Goal: Information Seeking & Learning: Learn about a topic

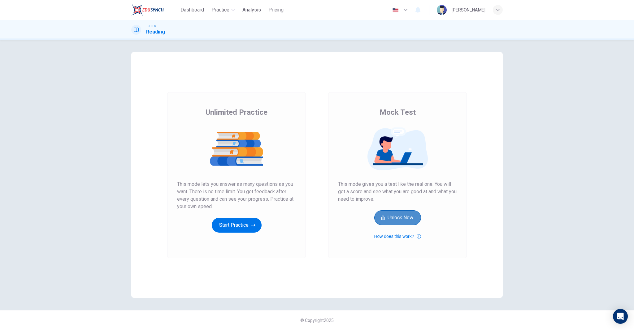
click at [402, 219] on button "Unlock Now" at bounding box center [398, 217] width 47 height 15
click at [238, 223] on button "Start Practice" at bounding box center [237, 224] width 50 height 15
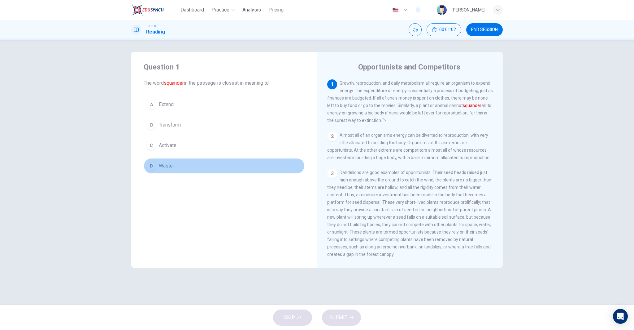
click at [170, 169] on span "Waste" at bounding box center [166, 165] width 14 height 7
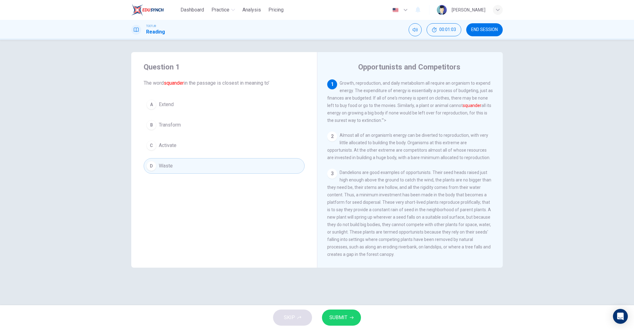
click at [347, 319] on button "SUBMIT" at bounding box center [341, 317] width 39 height 16
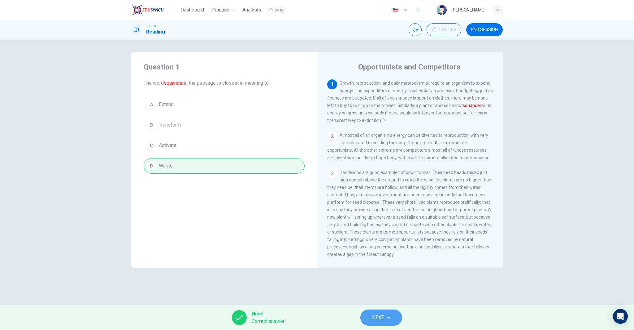
click at [389, 321] on button "NEXT" at bounding box center [382, 317] width 42 height 16
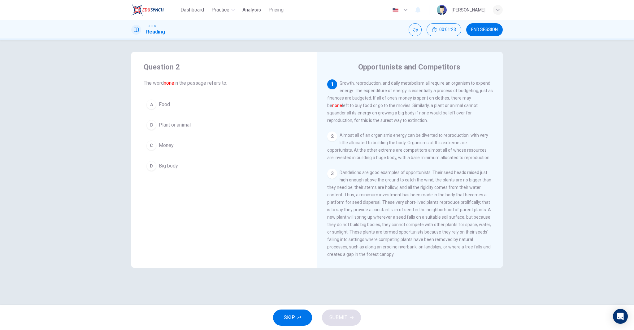
click at [180, 147] on button "C Money" at bounding box center [224, 145] width 161 height 15
click at [350, 318] on icon "button" at bounding box center [352, 317] width 4 height 4
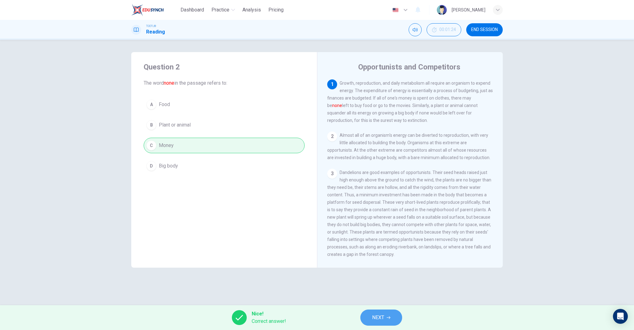
click at [373, 316] on span "NEXT" at bounding box center [378, 317] width 12 height 9
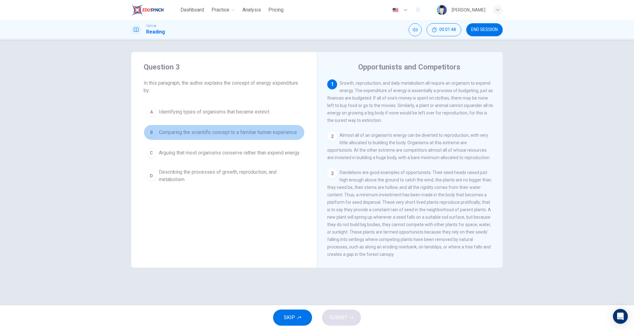
click at [248, 133] on span "Comparing the scientific concept to a familiar human experience" at bounding box center [228, 132] width 138 height 7
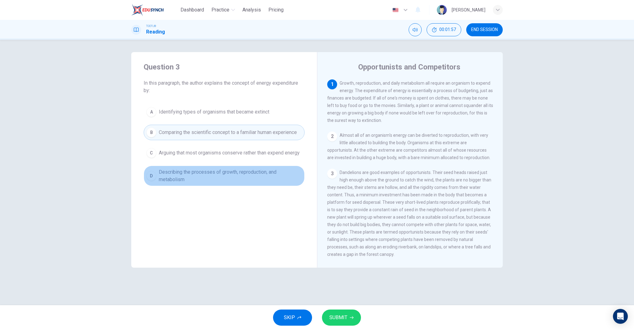
drag, startPoint x: 261, startPoint y: 177, endPoint x: 280, endPoint y: 220, distance: 46.9
click at [261, 177] on span "Describing the processes of growth, reproduction, and metabolism" at bounding box center [230, 175] width 143 height 15
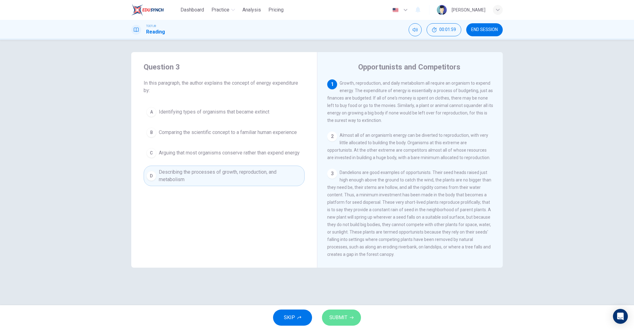
click at [340, 320] on span "SUBMIT" at bounding box center [339, 317] width 18 height 9
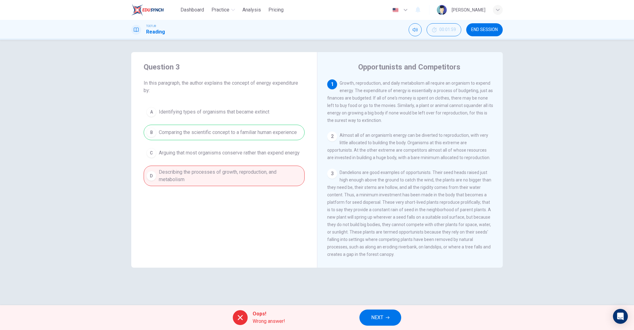
click at [374, 316] on span "NEXT" at bounding box center [377, 317] width 12 height 9
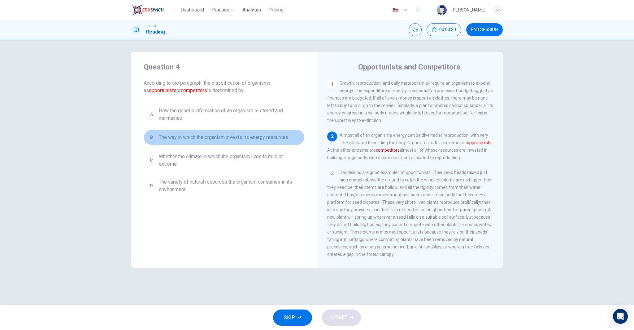
click at [262, 138] on span "The way in which the organism invests its energy resources" at bounding box center [223, 137] width 129 height 7
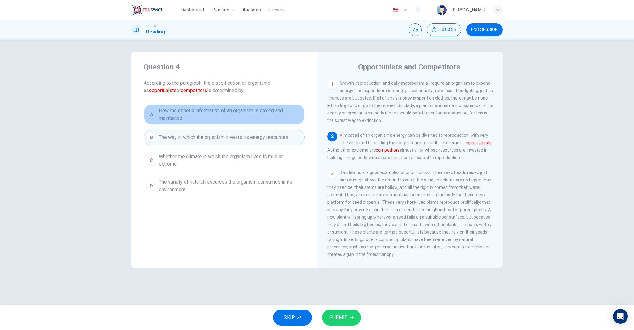
click at [195, 107] on span "How the genetic information of an organism is stored and maintained" at bounding box center [230, 114] width 143 height 15
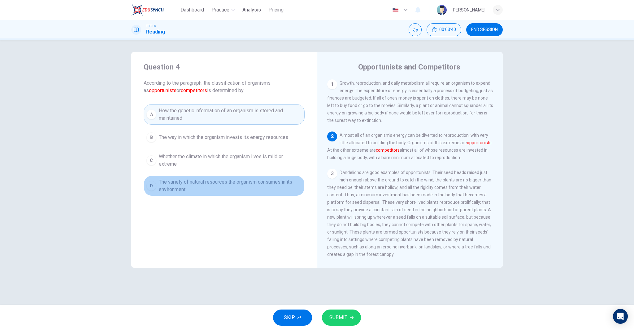
click at [206, 185] on span "The variety of natural resources the organism consumes in its environment" at bounding box center [230, 185] width 143 height 15
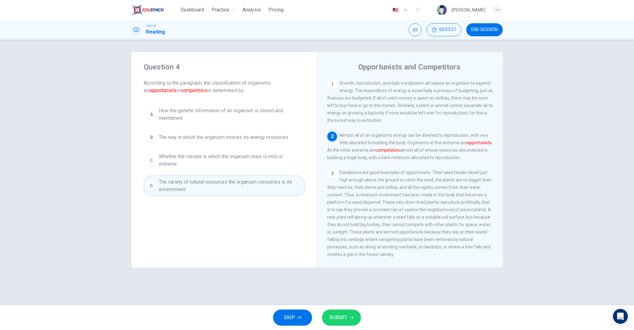
click at [210, 99] on div "Question 4 According to the paragraph, the classification of organisms as oppor…" at bounding box center [224, 129] width 186 height 154
click at [214, 109] on span "How the genetic information of an organism is stored and maintained" at bounding box center [230, 114] width 143 height 15
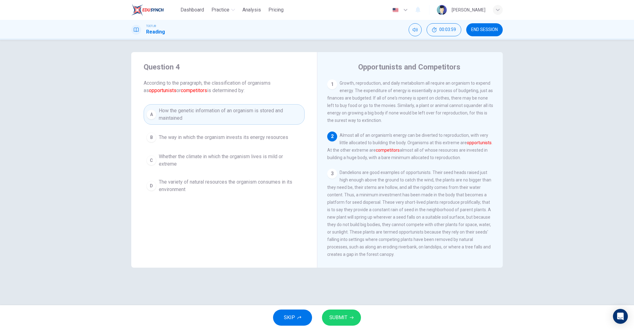
scroll to position [1, 0]
click at [340, 314] on span "SUBMIT" at bounding box center [339, 317] width 18 height 9
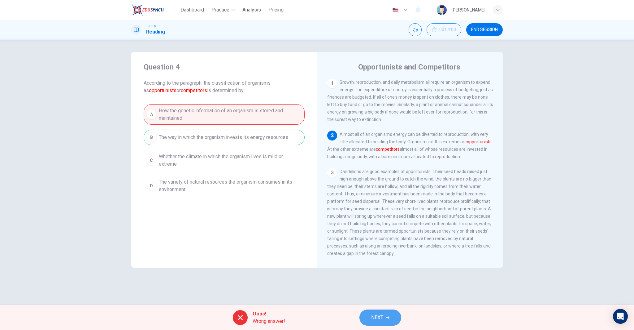
click at [382, 312] on button "NEXT" at bounding box center [381, 317] width 42 height 16
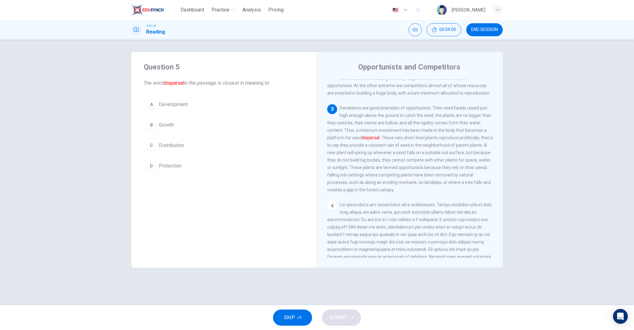
scroll to position [69, 0]
click at [189, 147] on button "C Distribution" at bounding box center [224, 145] width 161 height 15
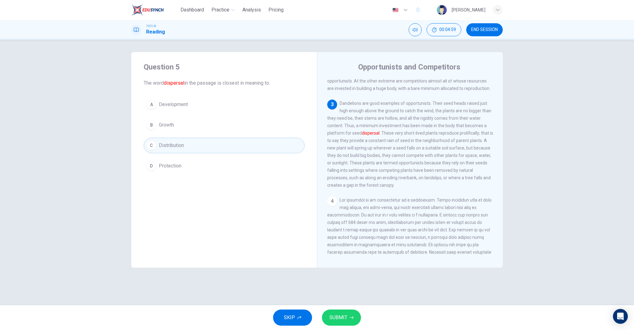
click at [345, 319] on span "SUBMIT" at bounding box center [339, 317] width 18 height 9
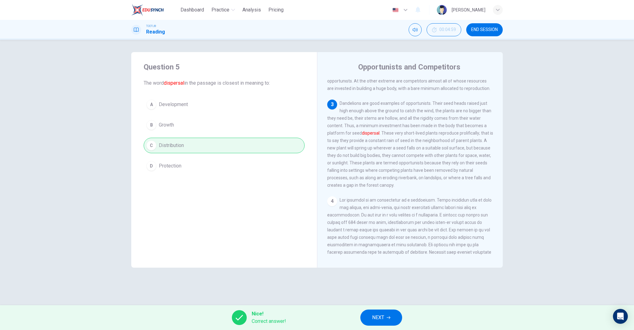
click at [392, 317] on button "NEXT" at bounding box center [382, 317] width 42 height 16
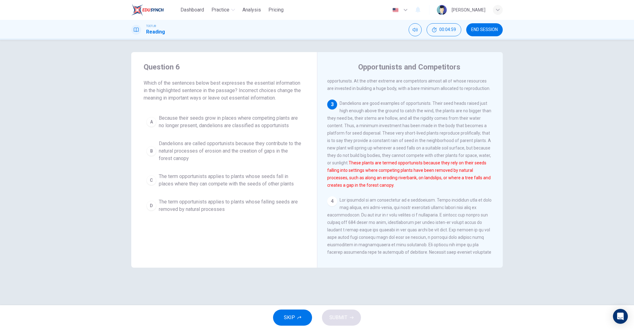
scroll to position [92, 0]
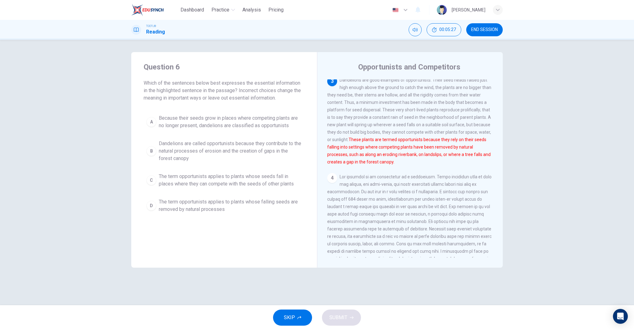
click at [223, 152] on span "Dandelions are called opportunists because they contribute to the natural proce…" at bounding box center [230, 151] width 143 height 22
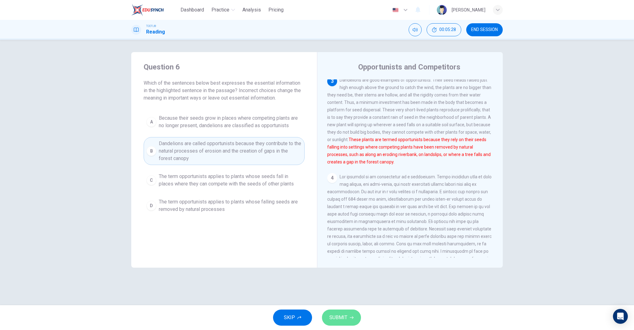
click at [335, 314] on span "SUBMIT" at bounding box center [339, 317] width 18 height 9
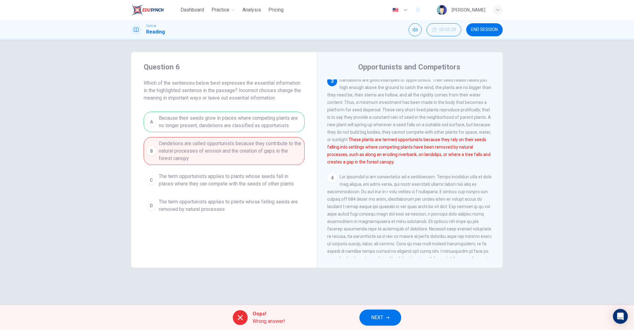
click at [395, 316] on button "NEXT" at bounding box center [381, 317] width 42 height 16
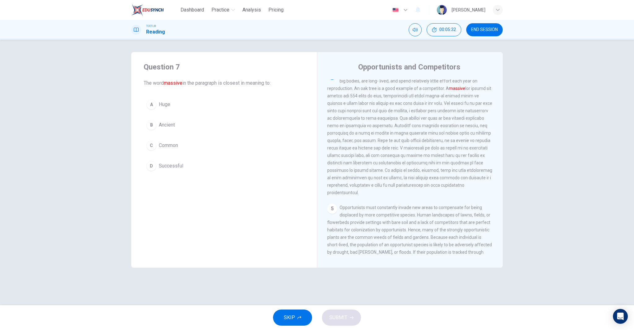
scroll to position [170, 0]
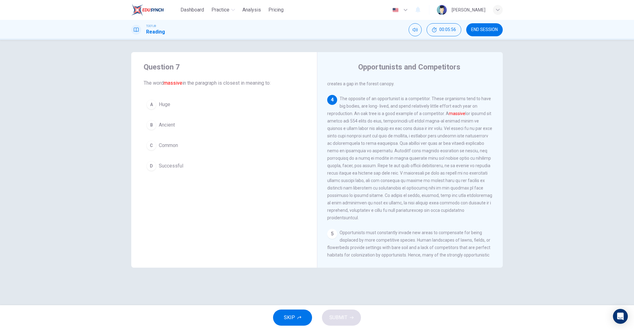
click at [175, 125] on span "Ancient" at bounding box center [167, 124] width 16 height 7
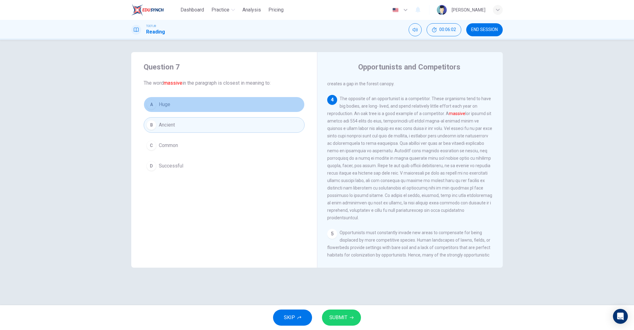
click at [226, 110] on button "A Huge" at bounding box center [224, 104] width 161 height 15
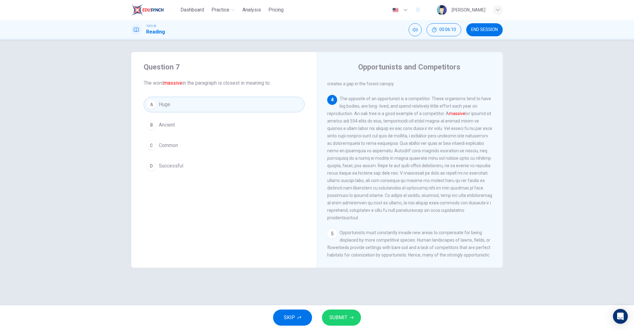
scroll to position [172, 0]
click at [180, 128] on button "B Ancient" at bounding box center [224, 124] width 161 height 15
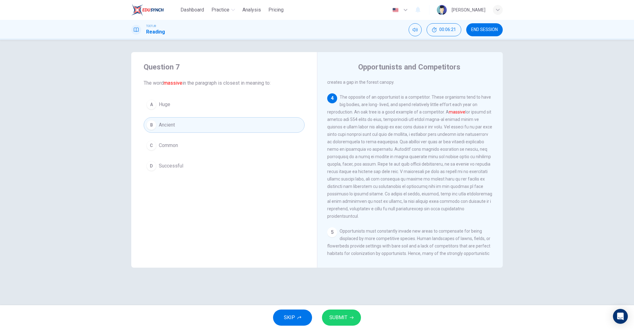
click at [202, 108] on button "A Huge" at bounding box center [224, 104] width 161 height 15
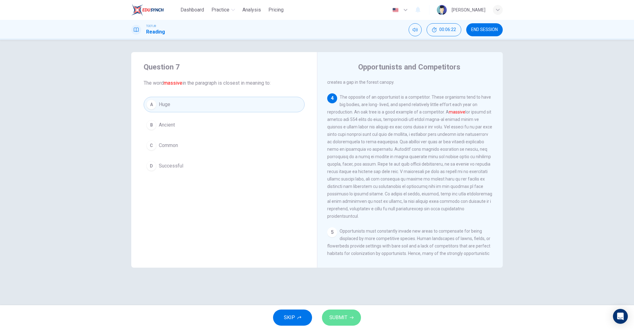
click at [352, 320] on button "SUBMIT" at bounding box center [341, 317] width 39 height 16
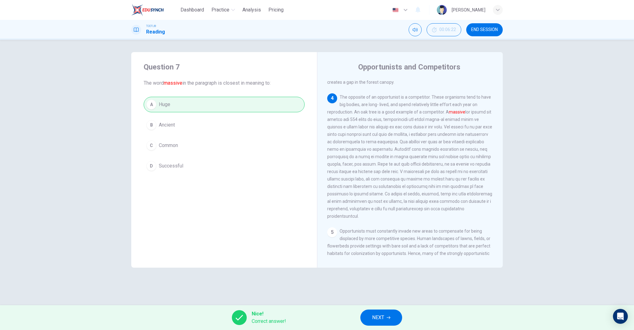
click at [369, 318] on button "NEXT" at bounding box center [382, 317] width 42 height 16
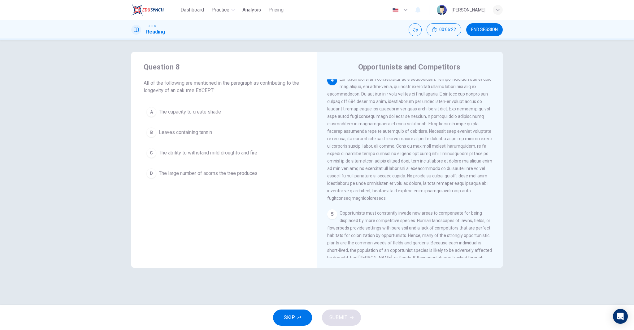
scroll to position [193, 0]
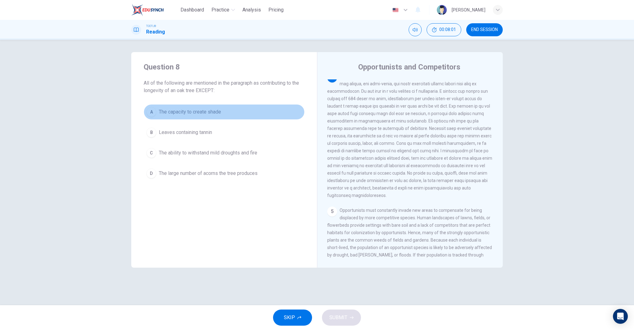
click at [229, 111] on button "A The capacity to create shade" at bounding box center [224, 111] width 161 height 15
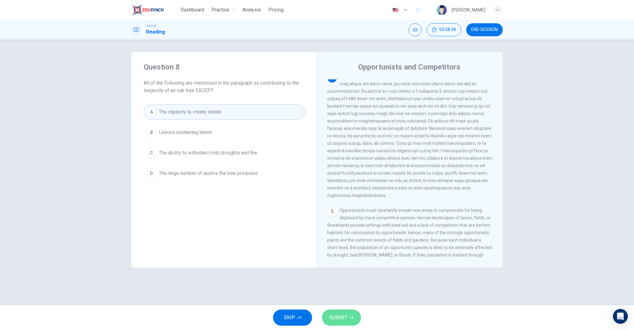
click at [344, 314] on span "SUBMIT" at bounding box center [339, 317] width 18 height 9
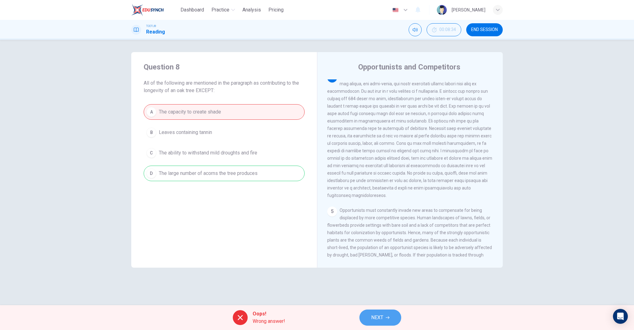
click at [368, 313] on button "NEXT" at bounding box center [381, 317] width 42 height 16
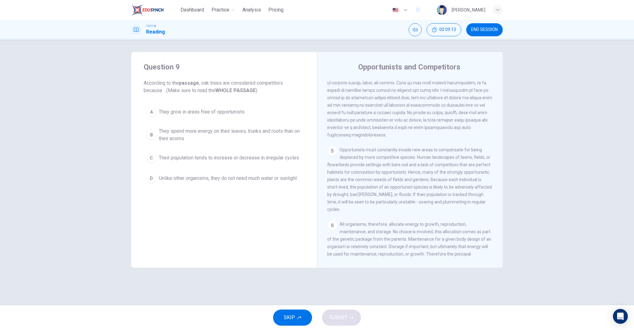
scroll to position [250, 0]
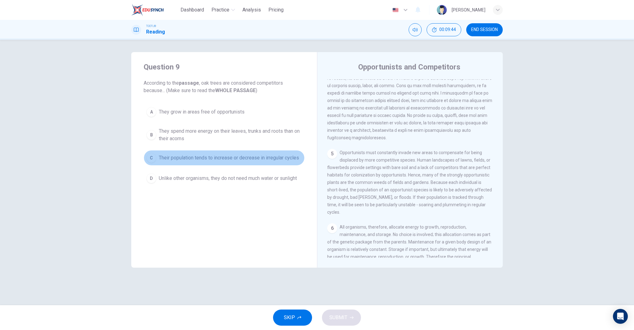
click at [215, 155] on span "Their population tends to increase or decrease in irregular cycles" at bounding box center [229, 157] width 140 height 7
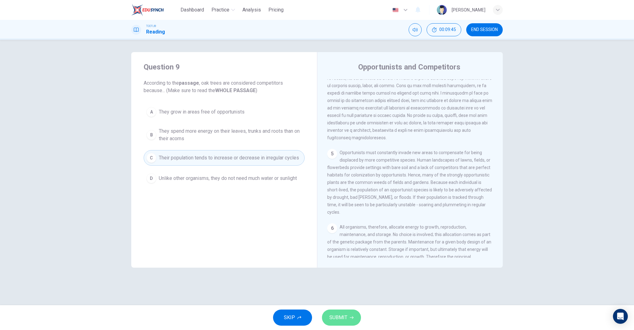
click at [348, 315] on button "SUBMIT" at bounding box center [341, 317] width 39 height 16
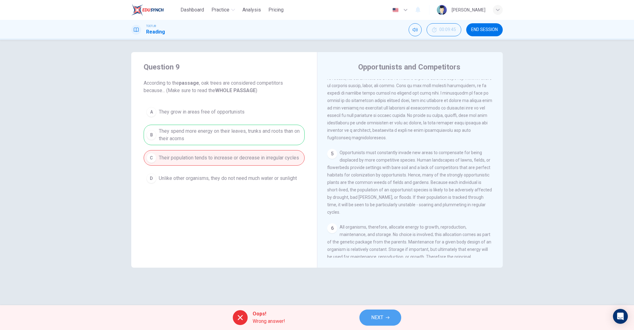
click at [386, 314] on button "NEXT" at bounding box center [381, 317] width 42 height 16
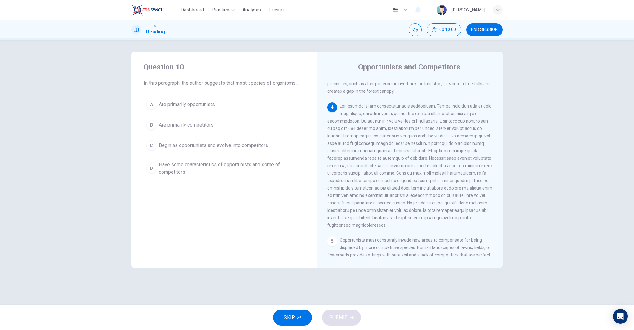
scroll to position [164, 0]
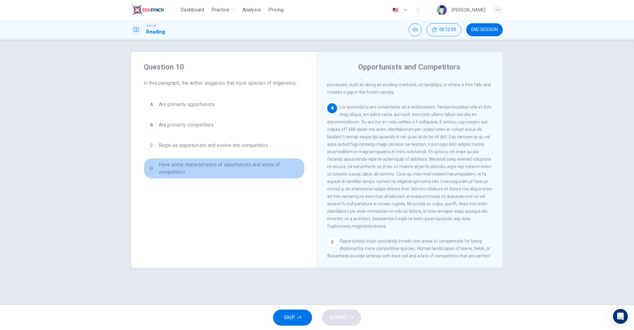
drag, startPoint x: 233, startPoint y: 161, endPoint x: 241, endPoint y: 168, distance: 10.8
click at [233, 162] on span "Have some characteristics of opportunists and some of competitors" at bounding box center [230, 168] width 143 height 15
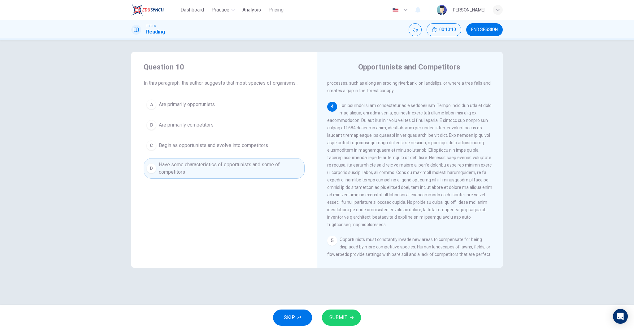
click at [353, 317] on icon "button" at bounding box center [352, 317] width 4 height 3
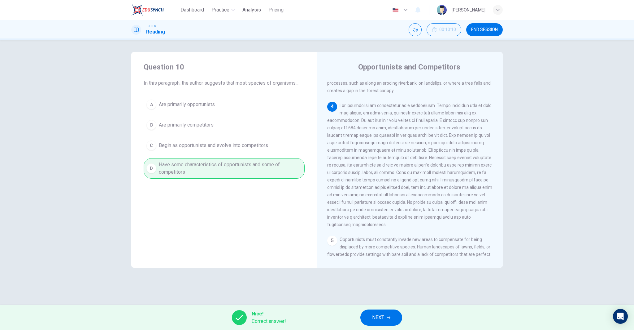
click at [386, 317] on button "NEXT" at bounding box center [382, 317] width 42 height 16
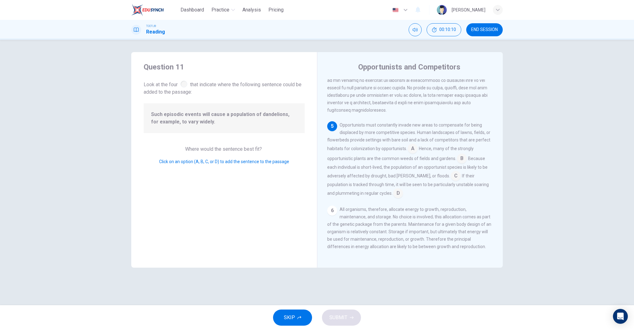
scroll to position [292, 0]
click at [418, 148] on div "Opportunists must constantly invade new areas to compensate for being displaced…" at bounding box center [410, 159] width 166 height 77
click at [416, 147] on input at bounding box center [413, 149] width 10 height 10
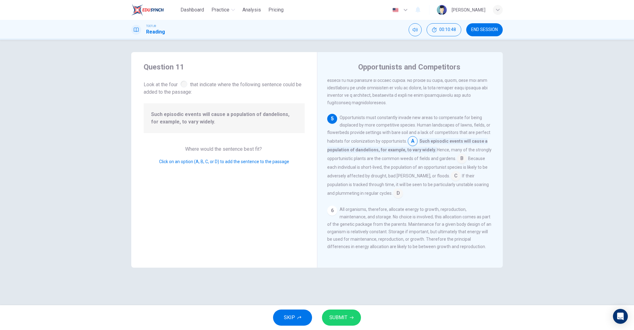
click at [352, 311] on button "SUBMIT" at bounding box center [341, 317] width 39 height 16
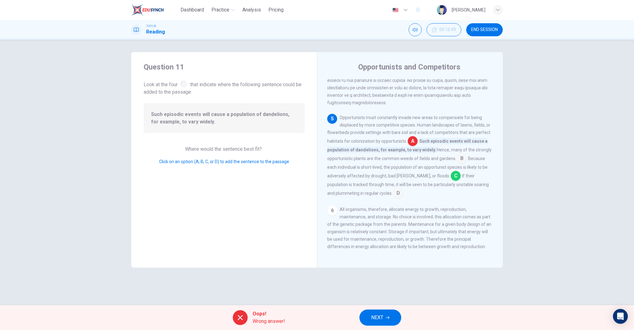
click at [381, 316] on span "NEXT" at bounding box center [377, 317] width 12 height 9
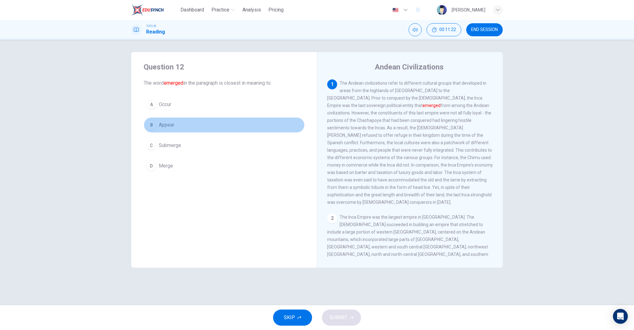
click at [183, 128] on button "B Appear" at bounding box center [224, 124] width 161 height 15
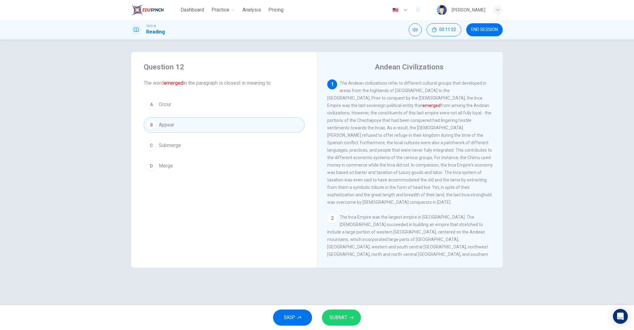
click at [342, 315] on span "SUBMIT" at bounding box center [339, 317] width 18 height 9
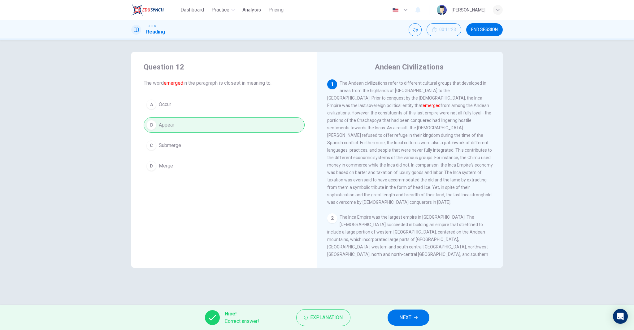
click at [395, 311] on button "NEXT" at bounding box center [409, 317] width 42 height 16
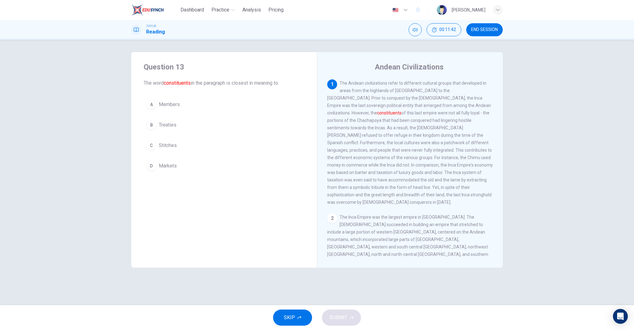
click at [189, 104] on button "A Members" at bounding box center [224, 104] width 161 height 15
click at [346, 314] on span "SUBMIT" at bounding box center [339, 317] width 18 height 9
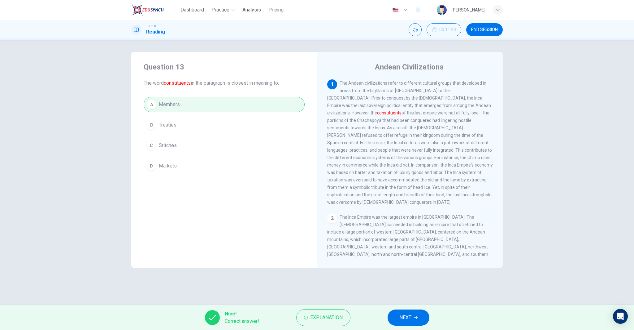
click at [411, 318] on span "NEXT" at bounding box center [406, 317] width 12 height 9
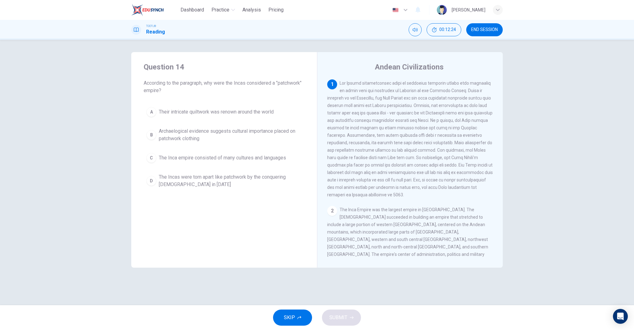
click at [239, 162] on button "C The Inca empire consisted of many cultures and languages" at bounding box center [224, 157] width 161 height 15
click at [349, 312] on button "SUBMIT" at bounding box center [341, 317] width 39 height 16
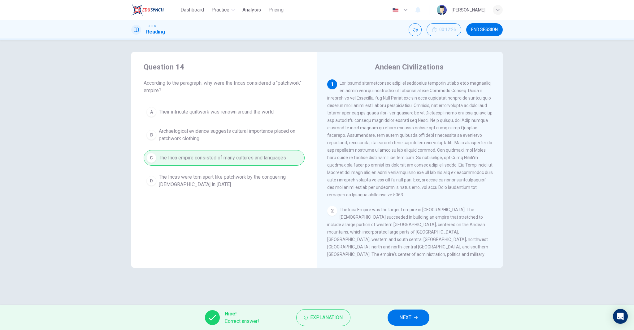
click at [409, 312] on button "NEXT" at bounding box center [409, 317] width 42 height 16
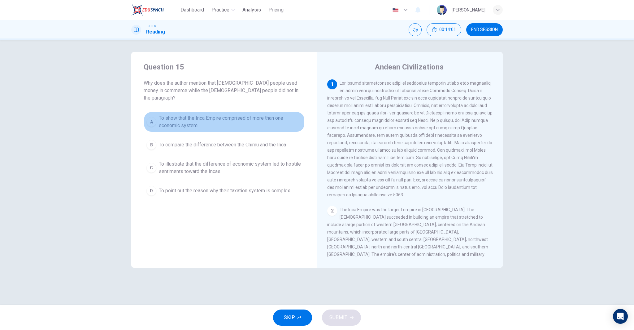
click at [235, 119] on span "To show that the Inca Empire comprised of more than one economic system" at bounding box center [230, 121] width 143 height 15
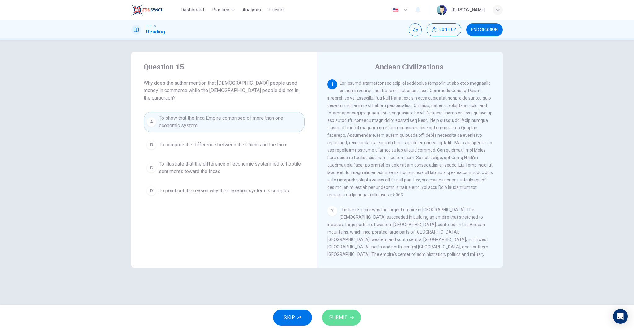
click at [345, 319] on span "SUBMIT" at bounding box center [339, 317] width 18 height 9
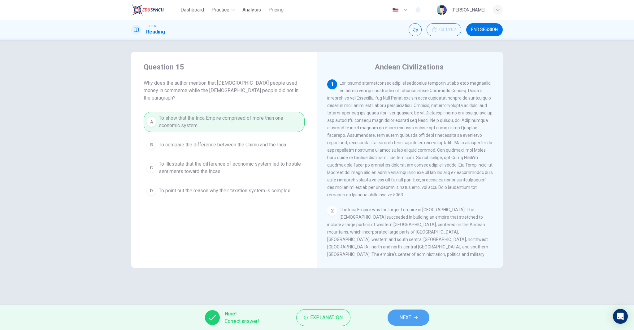
click at [412, 315] on button "NEXT" at bounding box center [409, 317] width 42 height 16
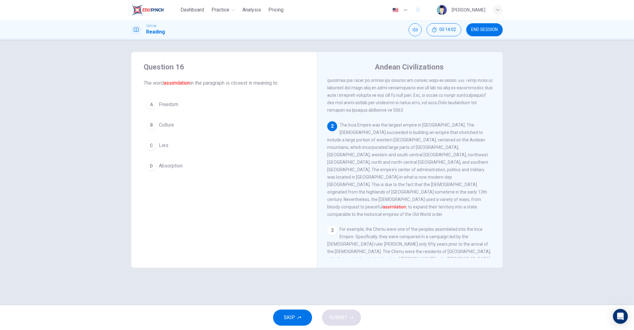
scroll to position [85, 0]
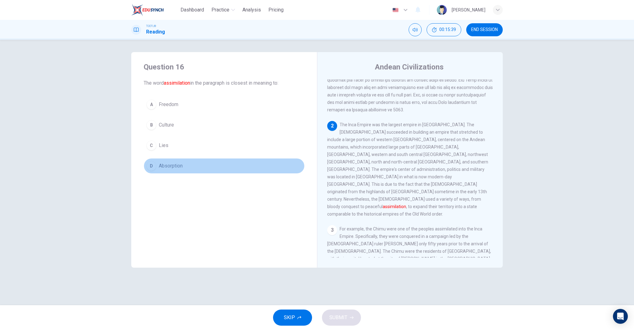
click at [178, 165] on span "Absorption" at bounding box center [171, 165] width 24 height 7
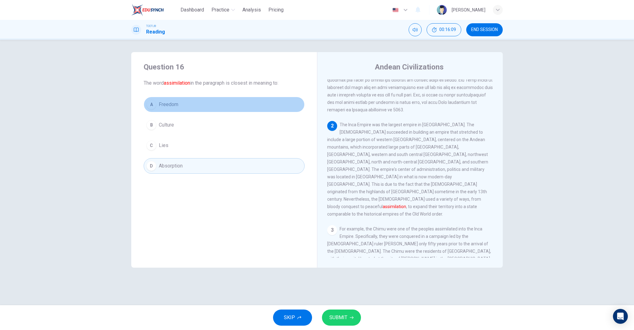
click at [206, 100] on button "A Freedom" at bounding box center [224, 104] width 161 height 15
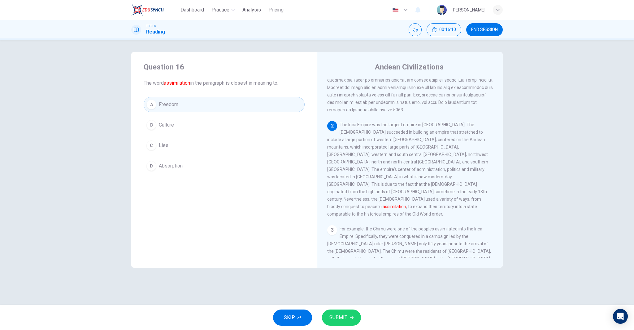
click at [353, 315] on button "SUBMIT" at bounding box center [341, 317] width 39 height 16
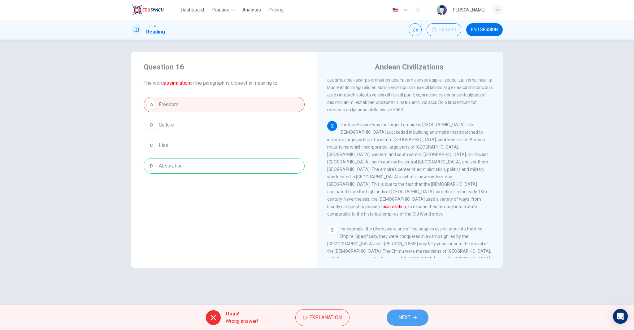
click at [394, 312] on button "NEXT" at bounding box center [408, 317] width 42 height 16
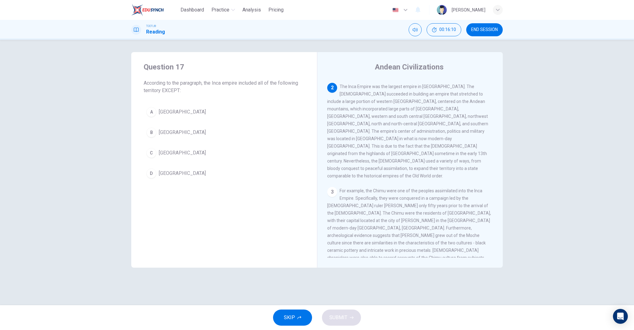
scroll to position [124, 0]
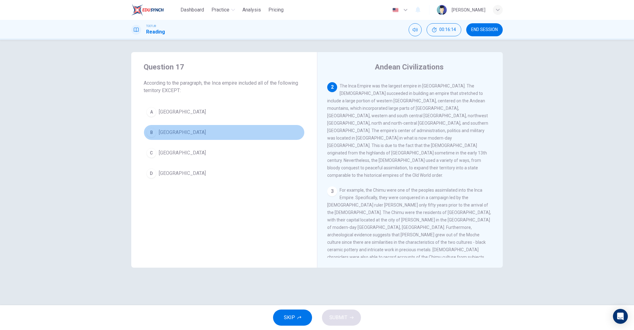
click at [187, 137] on button "B [GEOGRAPHIC_DATA]" at bounding box center [224, 132] width 161 height 15
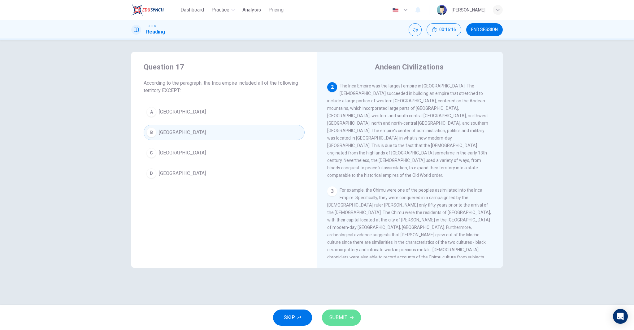
click at [340, 310] on button "SUBMIT" at bounding box center [341, 317] width 39 height 16
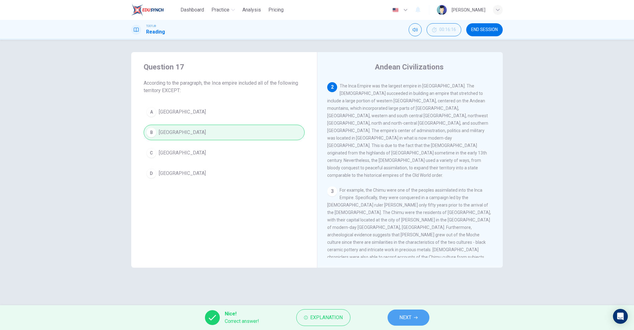
click at [400, 318] on span "NEXT" at bounding box center [406, 317] width 12 height 9
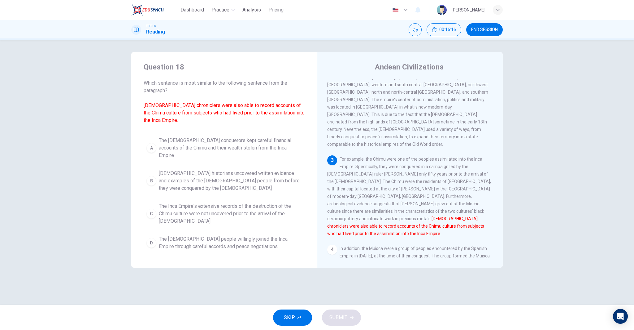
scroll to position [162, 0]
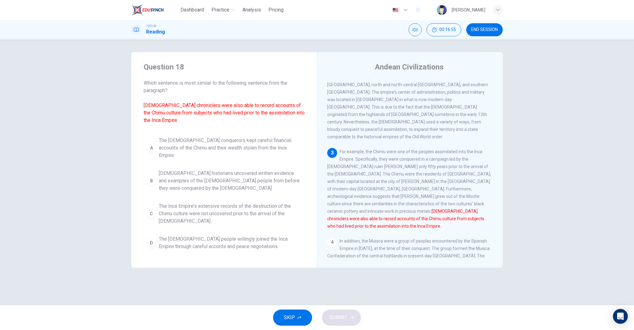
click at [248, 202] on span "The Inca Empire's extensive records of the destruction of the Chimu culture wer…" at bounding box center [230, 213] width 143 height 22
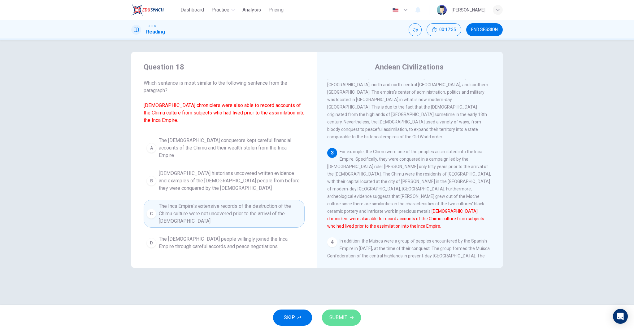
click at [344, 315] on span "SUBMIT" at bounding box center [339, 317] width 18 height 9
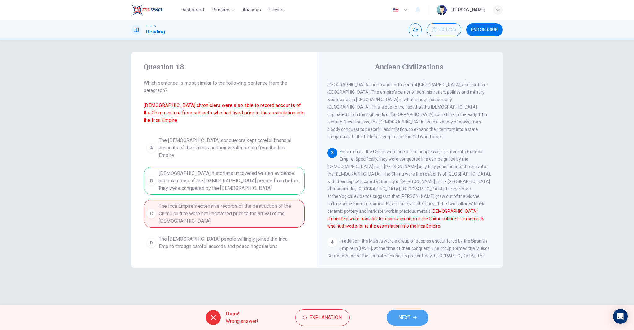
click at [400, 312] on button "NEXT" at bounding box center [408, 317] width 42 height 16
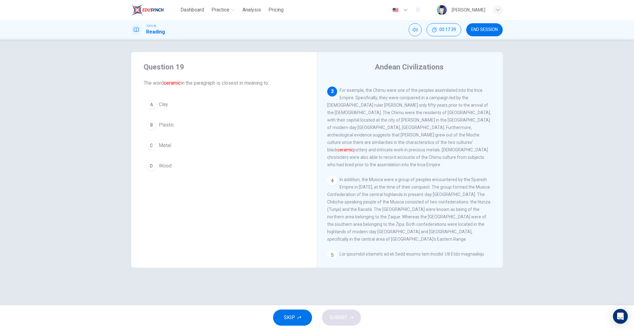
scroll to position [205, 0]
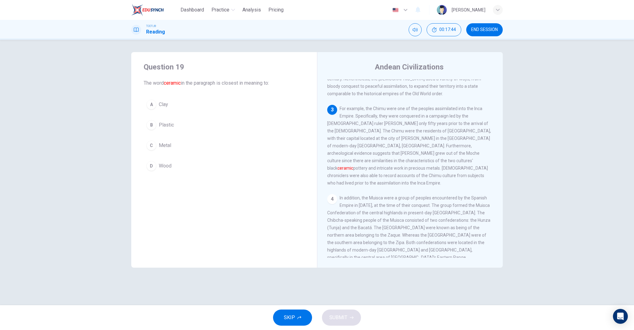
click at [226, 115] on div "A Clay B Plastic C Metal D Wood" at bounding box center [224, 135] width 161 height 77
click at [229, 102] on button "A Clay" at bounding box center [224, 104] width 161 height 15
click at [349, 318] on button "SUBMIT" at bounding box center [341, 317] width 39 height 16
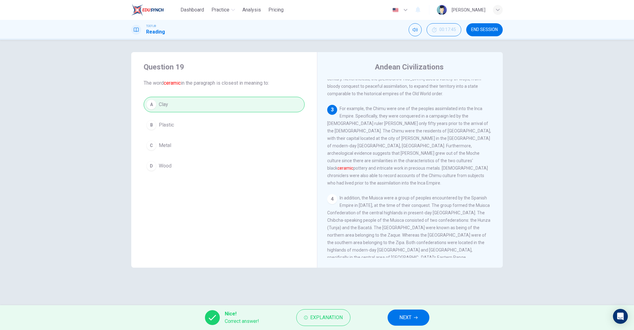
click at [397, 316] on button "NEXT" at bounding box center [409, 317] width 42 height 16
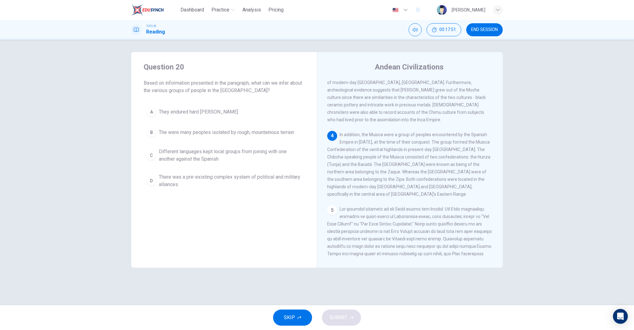
scroll to position [260, 0]
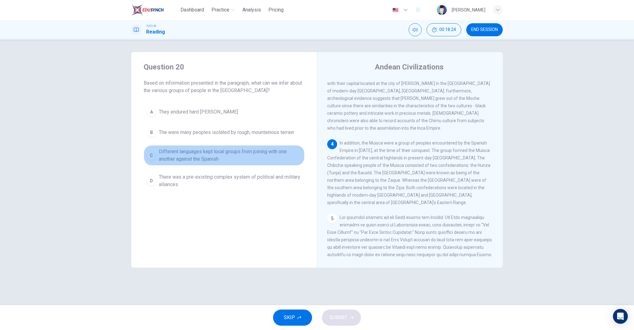
click at [200, 155] on span "Different languages kept local groups from joining with one another against the…" at bounding box center [230, 155] width 143 height 15
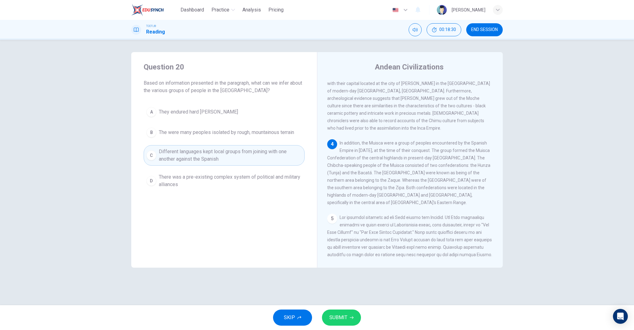
click at [342, 321] on span "SUBMIT" at bounding box center [339, 317] width 18 height 9
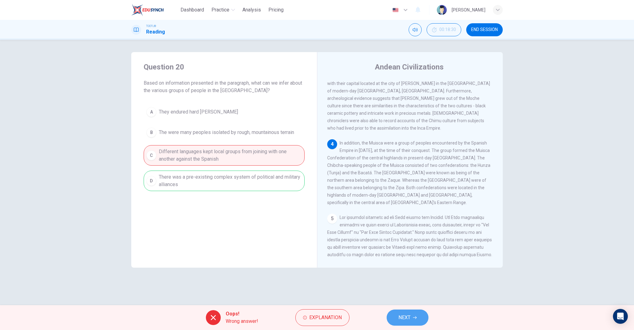
click at [408, 319] on span "NEXT" at bounding box center [405, 317] width 12 height 9
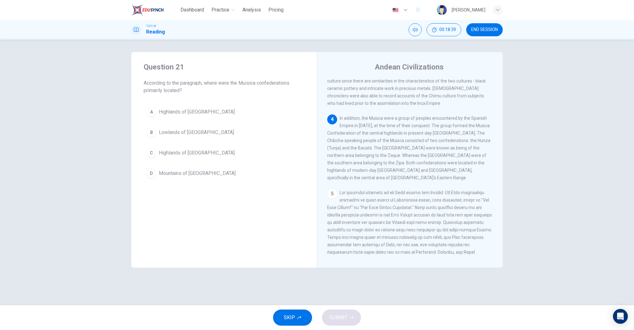
scroll to position [283, 0]
click at [227, 150] on button "C Highlands of [GEOGRAPHIC_DATA]" at bounding box center [224, 152] width 161 height 15
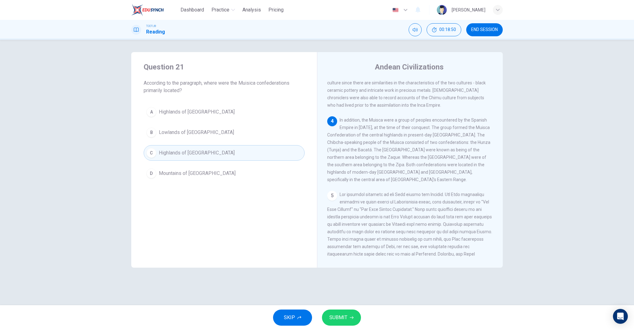
click at [344, 320] on span "SUBMIT" at bounding box center [339, 317] width 18 height 9
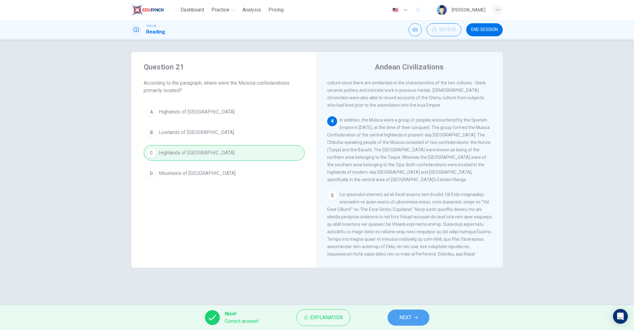
click at [396, 318] on button "NEXT" at bounding box center [409, 317] width 42 height 16
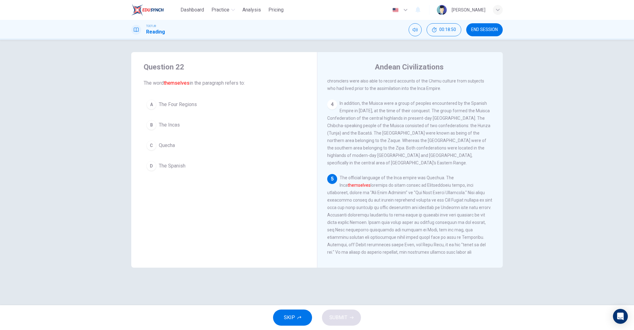
scroll to position [300, 0]
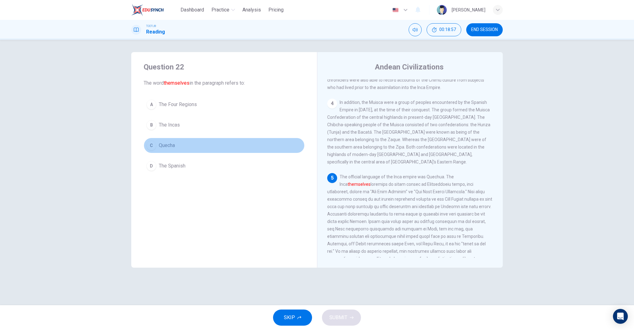
click at [201, 146] on button "C Quecha" at bounding box center [224, 145] width 161 height 15
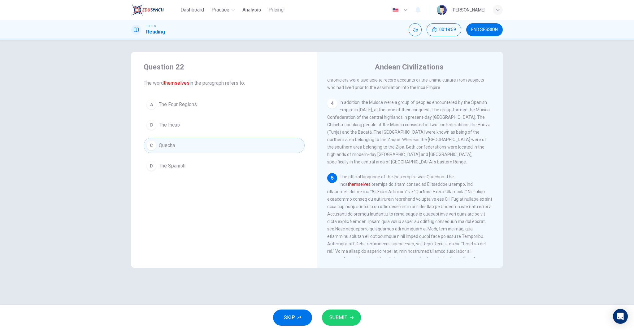
click at [217, 130] on button "B The Incas" at bounding box center [224, 124] width 161 height 15
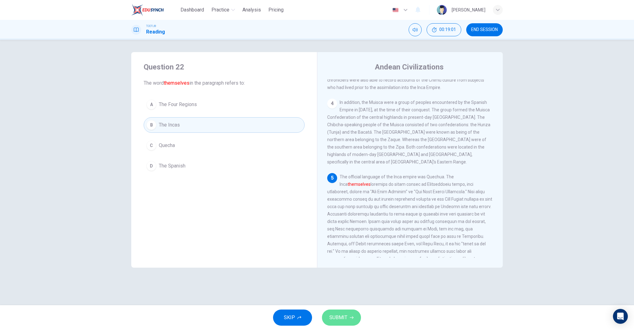
click at [346, 312] on button "SUBMIT" at bounding box center [341, 317] width 39 height 16
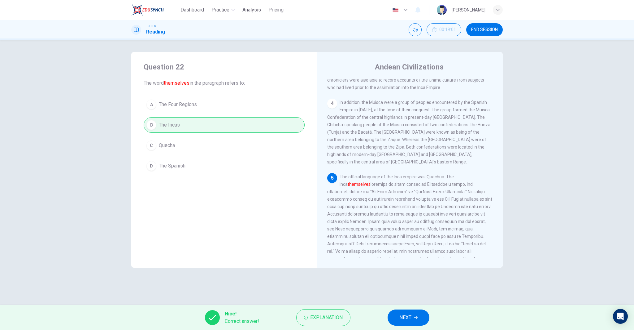
click at [416, 317] on icon "button" at bounding box center [416, 317] width 4 height 4
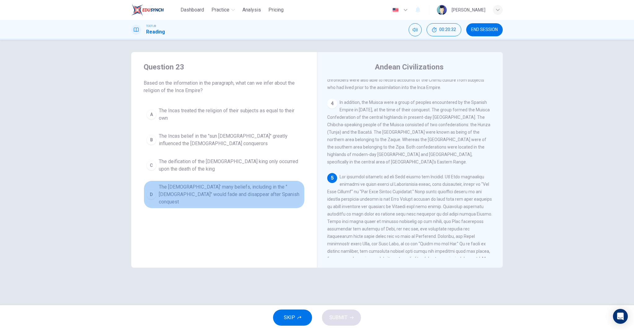
click at [220, 190] on span "The [DEMOGRAPHIC_DATA]' many beliefs, including in the "[DEMOGRAPHIC_DATA]" wou…" at bounding box center [230, 194] width 143 height 22
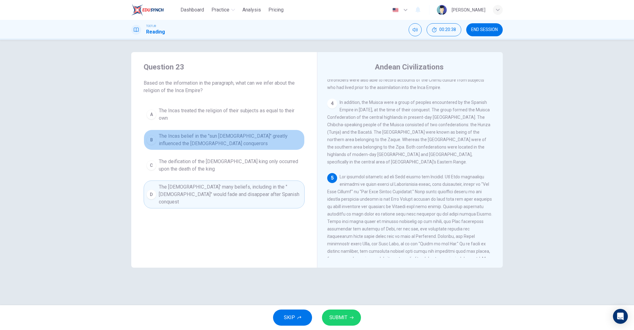
click at [227, 139] on span "The Incas belief in the "sun [DEMOGRAPHIC_DATA]" greatly influenced the [DEMOGR…" at bounding box center [230, 139] width 143 height 15
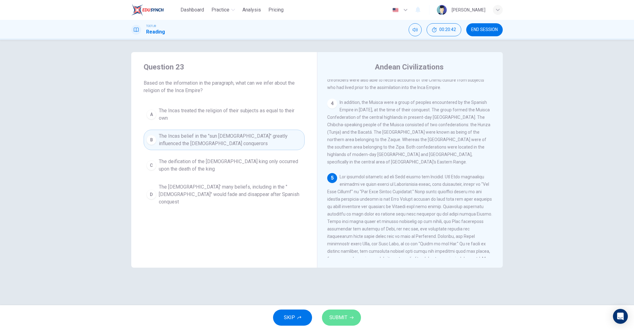
click at [345, 317] on span "SUBMIT" at bounding box center [339, 317] width 18 height 9
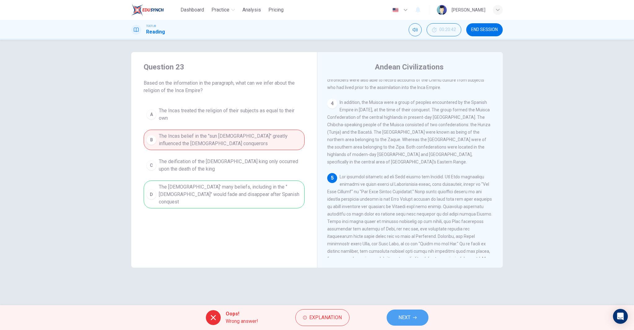
click at [411, 318] on button "NEXT" at bounding box center [408, 317] width 42 height 16
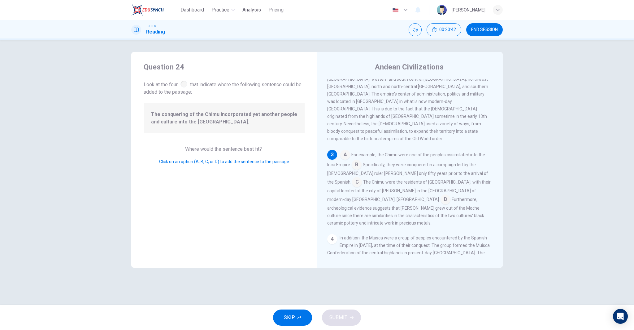
scroll to position [162, 0]
click at [341, 149] on input at bounding box center [345, 154] width 10 height 10
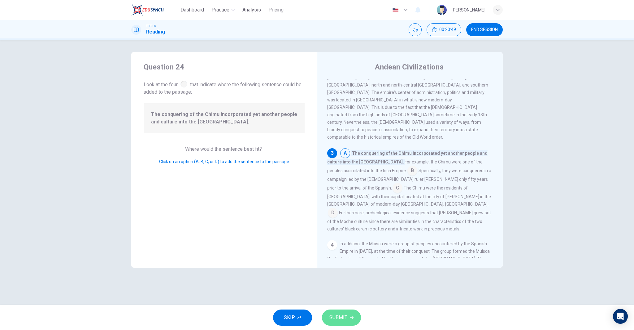
click at [350, 320] on button "SUBMIT" at bounding box center [341, 317] width 39 height 16
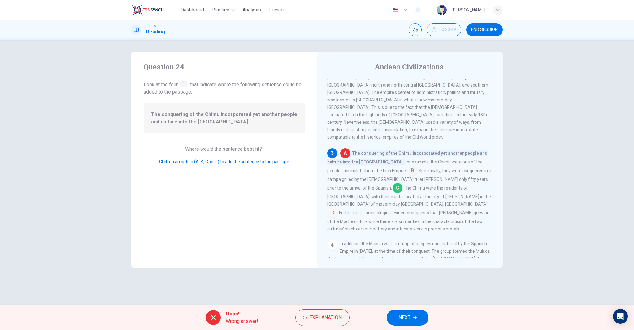
click at [413, 317] on button "NEXT" at bounding box center [408, 317] width 42 height 16
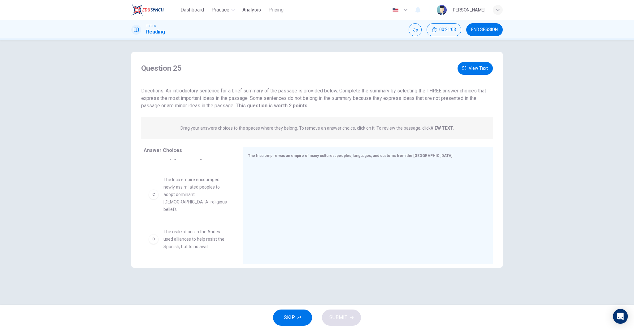
scroll to position [0, 0]
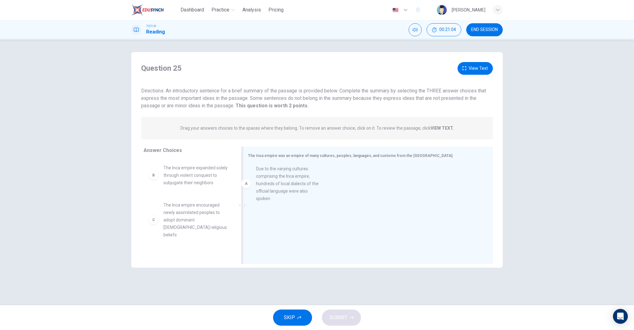
drag, startPoint x: 187, startPoint y: 184, endPoint x: 302, endPoint y: 186, distance: 115.6
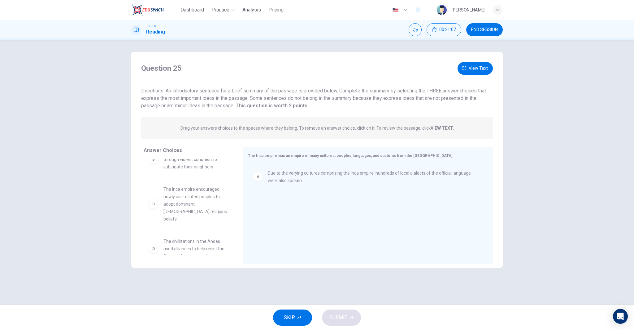
scroll to position [18, 0]
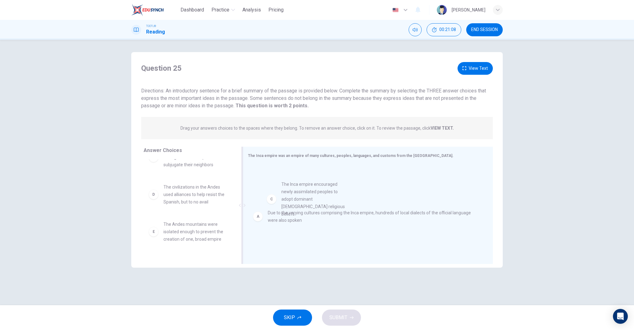
drag, startPoint x: 191, startPoint y: 202, endPoint x: 318, endPoint y: 198, distance: 126.7
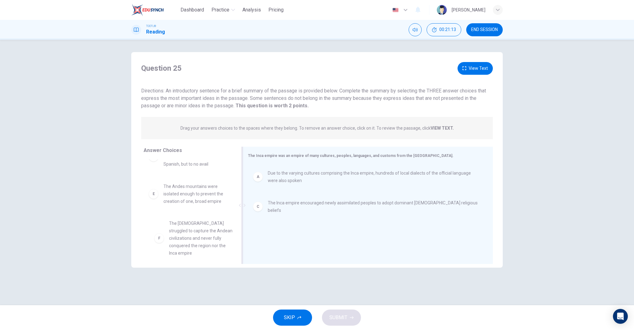
scroll to position [6, 0]
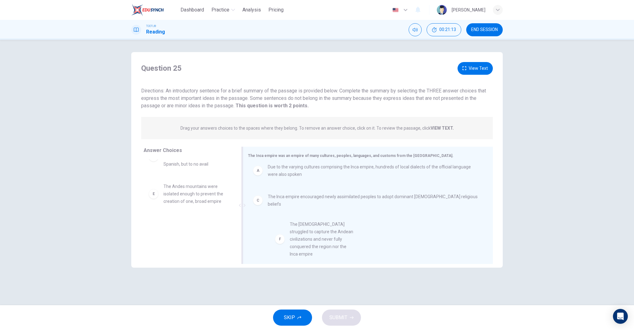
drag, startPoint x: 212, startPoint y: 233, endPoint x: 341, endPoint y: 234, distance: 128.6
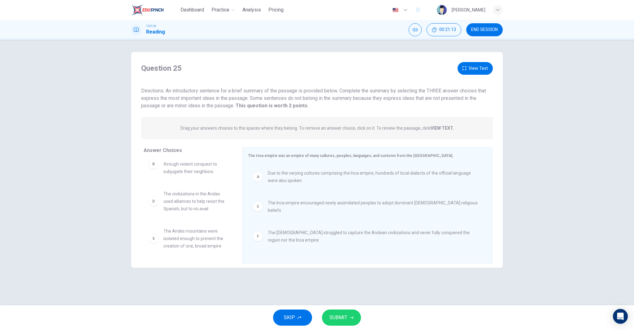
scroll to position [11, 0]
click at [340, 317] on span "SUBMIT" at bounding box center [339, 317] width 18 height 9
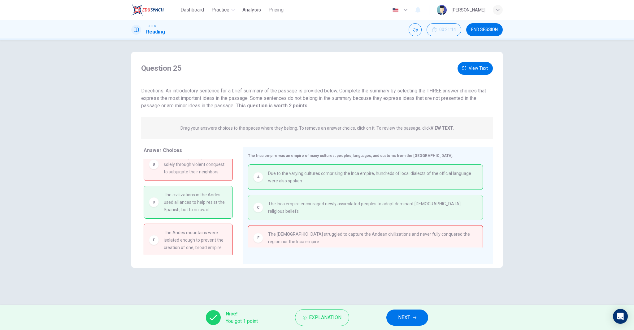
click at [410, 317] on span "NEXT" at bounding box center [404, 317] width 12 height 9
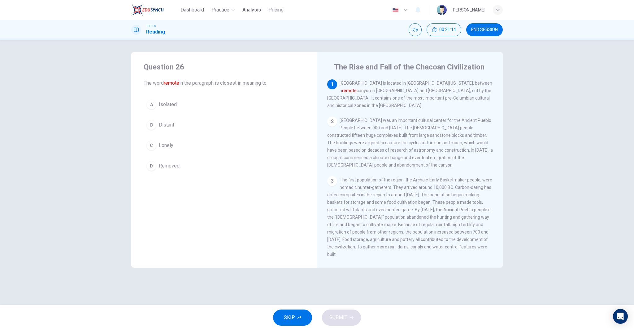
click at [491, 29] on span "END SESSION" at bounding box center [484, 29] width 27 height 5
